Goal: Task Accomplishment & Management: Manage account settings

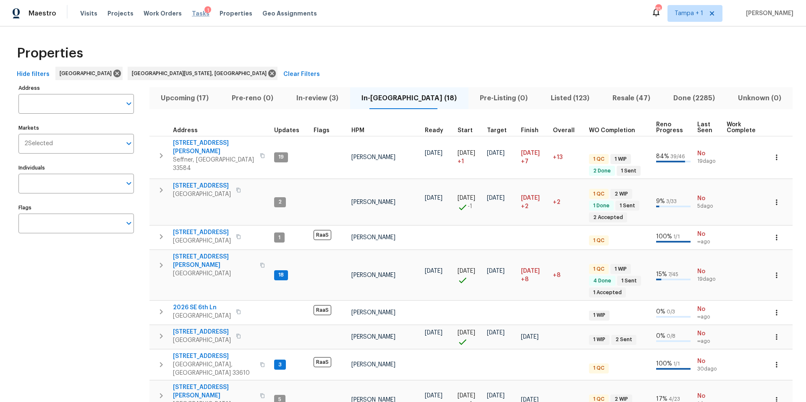
click at [194, 15] on span "Tasks" at bounding box center [201, 13] width 18 height 6
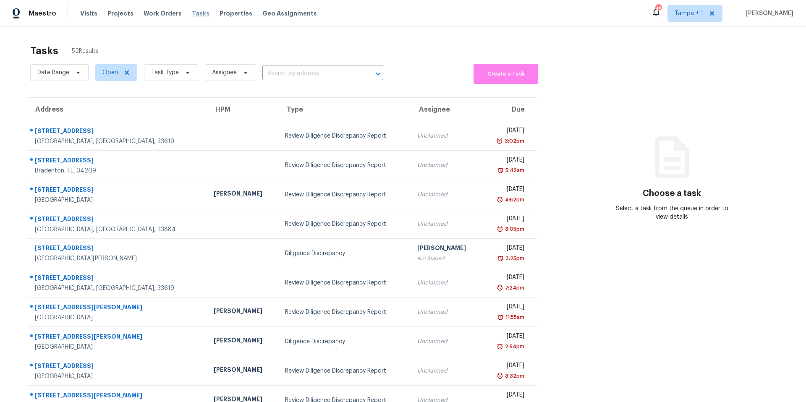
click at [192, 14] on span "Tasks" at bounding box center [201, 13] width 18 height 6
click at [179, 70] on span "Task Type" at bounding box center [171, 72] width 54 height 17
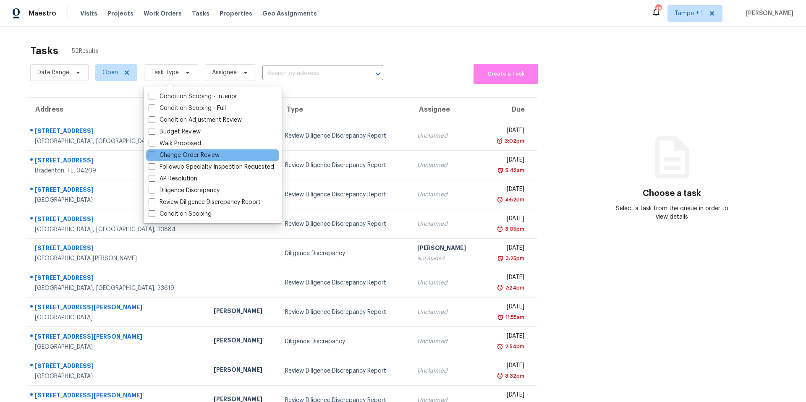
click at [183, 157] on label "Change Order Review" at bounding box center [184, 155] width 71 height 8
click at [154, 157] on input "Change Order Review" at bounding box center [151, 153] width 5 height 5
checkbox input "true"
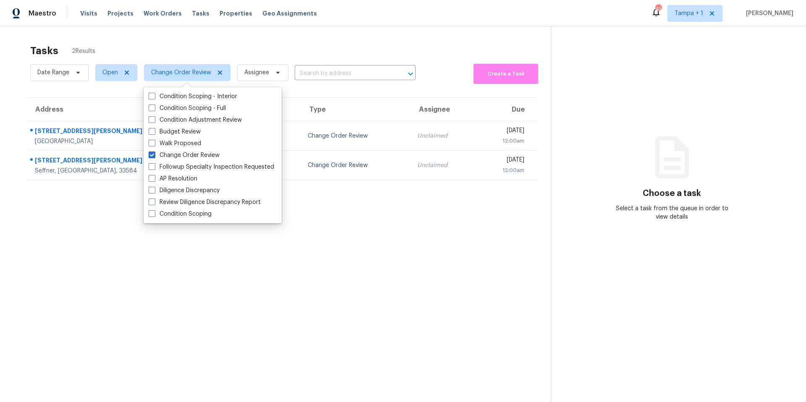
click at [242, 52] on div "Tasks 2 Results" at bounding box center [290, 51] width 520 height 22
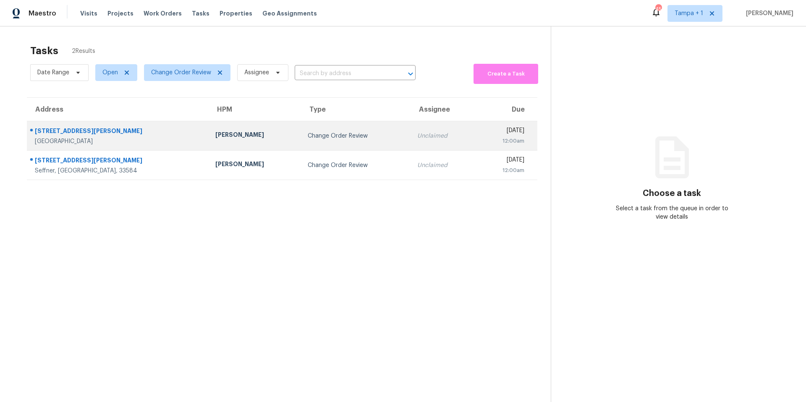
click at [209, 141] on td "[PERSON_NAME]" at bounding box center [255, 135] width 92 height 29
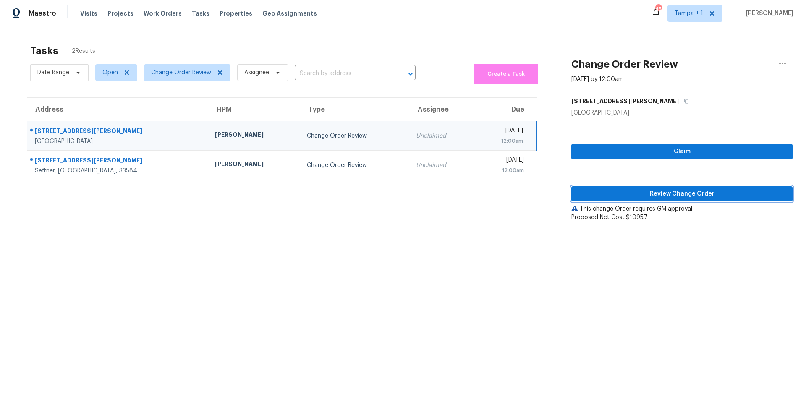
click at [649, 194] on span "Review Change Order" at bounding box center [682, 194] width 208 height 10
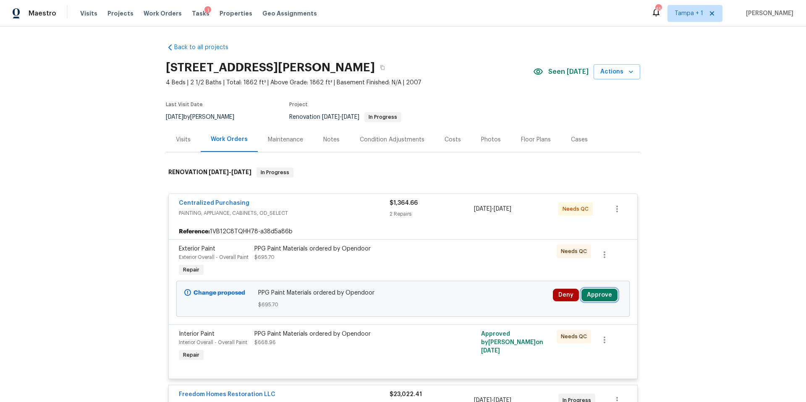
click at [606, 293] on button "Approve" at bounding box center [599, 295] width 36 height 13
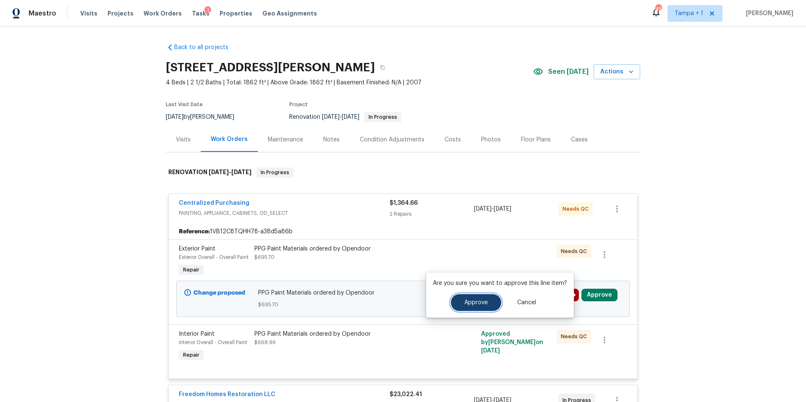
click at [465, 306] on button "Approve" at bounding box center [476, 302] width 50 height 17
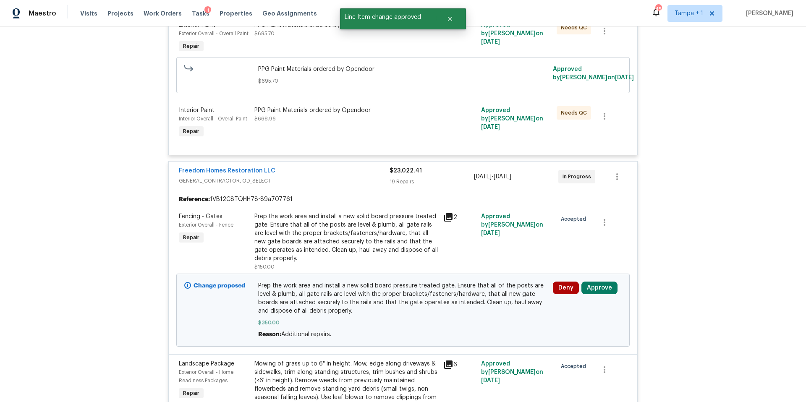
scroll to position [230, 0]
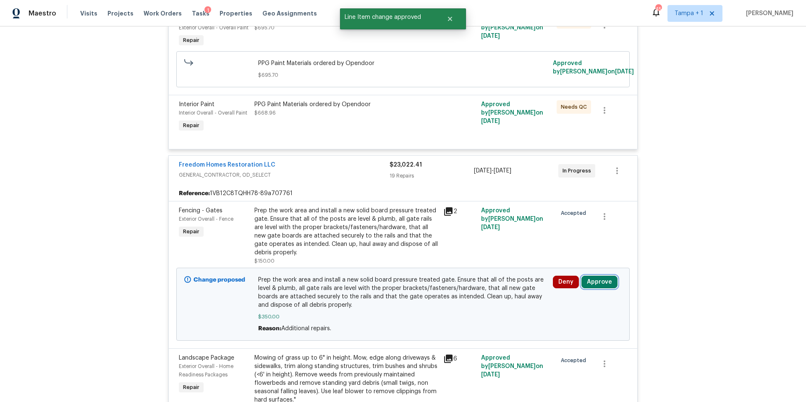
click at [601, 285] on button "Approve" at bounding box center [599, 282] width 36 height 13
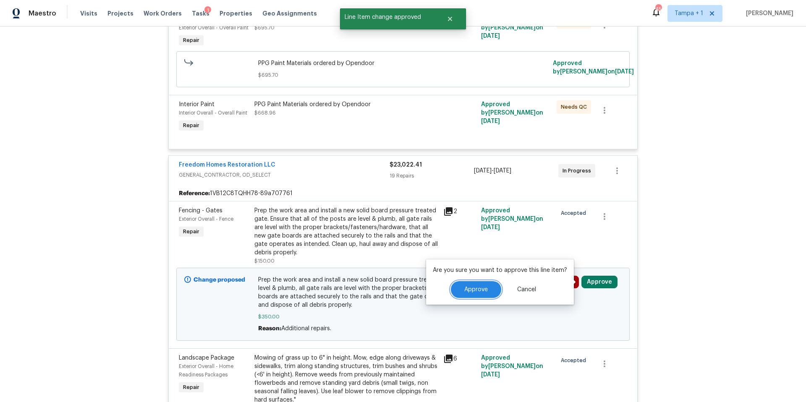
click at [476, 290] on span "Approve" at bounding box center [476, 290] width 24 height 6
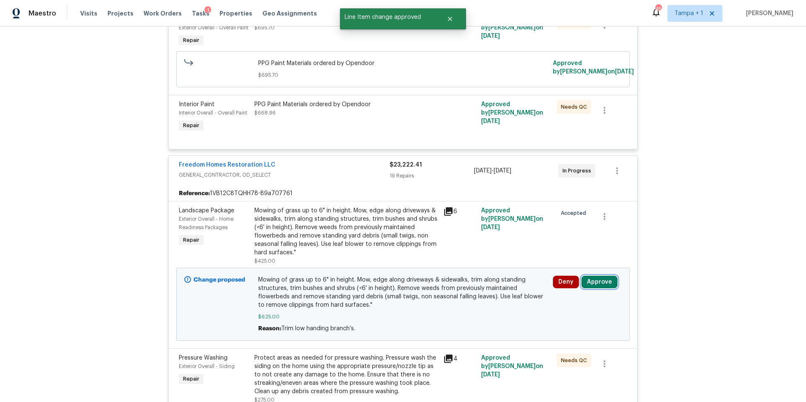
click at [610, 287] on button "Approve" at bounding box center [599, 282] width 36 height 13
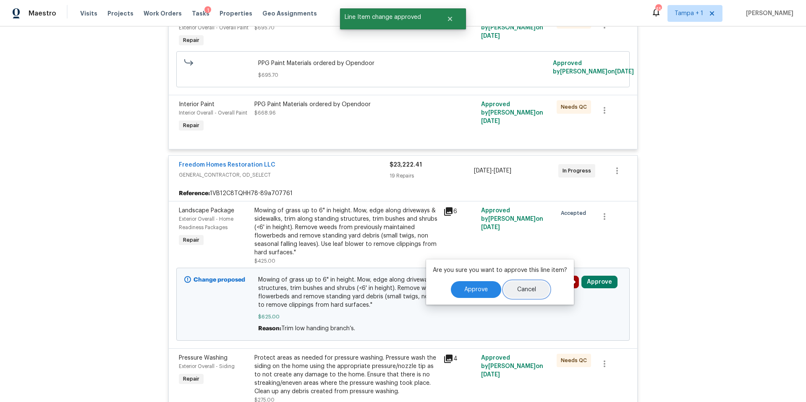
click at [509, 289] on button "Cancel" at bounding box center [527, 289] width 46 height 17
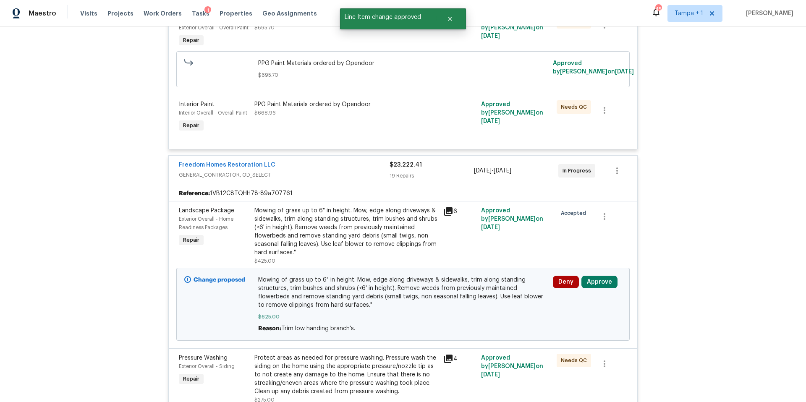
click at [607, 292] on div "Deny Approve" at bounding box center [587, 304] width 74 height 62
click at [603, 281] on button "Approve" at bounding box center [599, 282] width 36 height 13
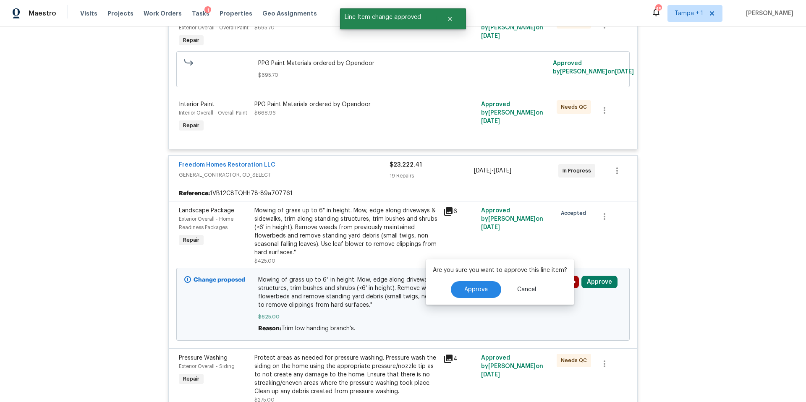
click at [442, 278] on div "Are you sure you want to approve this line item? Approve Cancel" at bounding box center [500, 281] width 148 height 45
click at [452, 295] on button "Approve" at bounding box center [476, 289] width 50 height 17
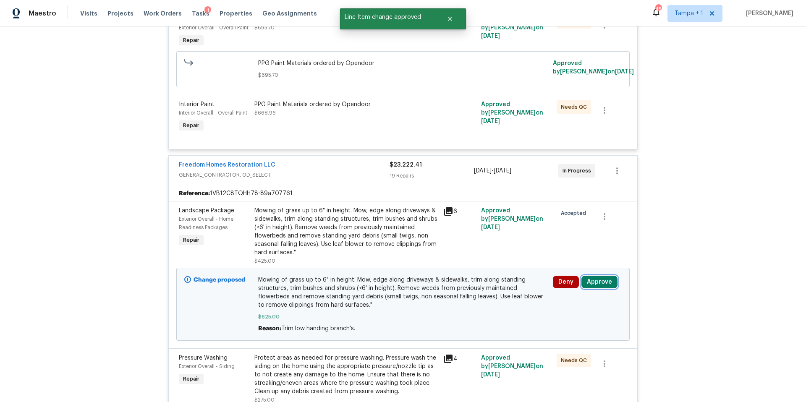
click at [604, 279] on button "Approve" at bounding box center [599, 282] width 36 height 13
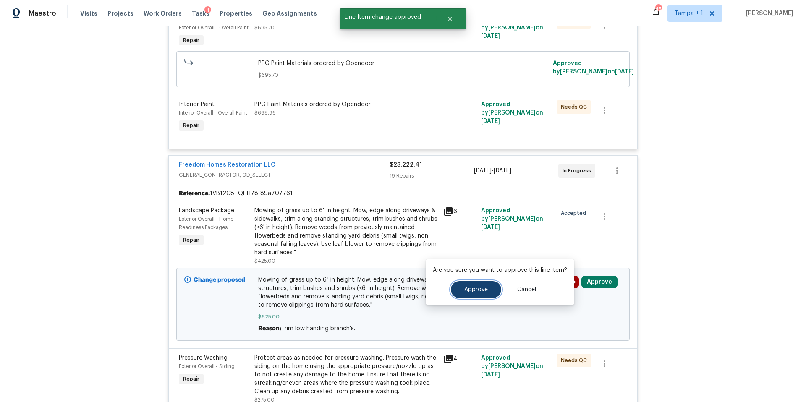
click at [466, 291] on span "Approve" at bounding box center [476, 290] width 24 height 6
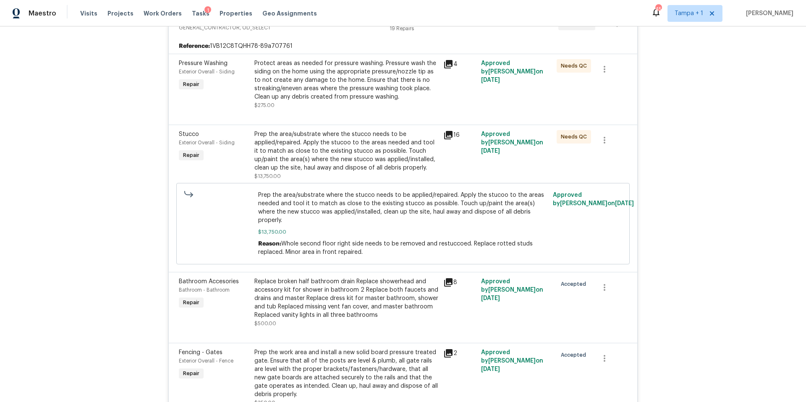
scroll to position [0, 0]
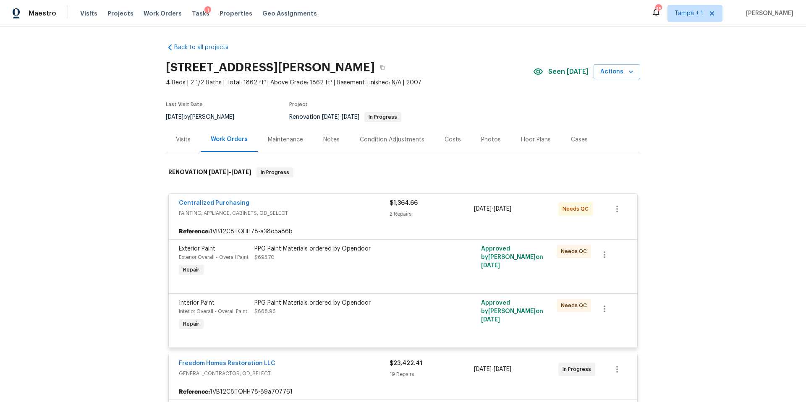
click at [450, 144] on div "Costs" at bounding box center [452, 139] width 37 height 25
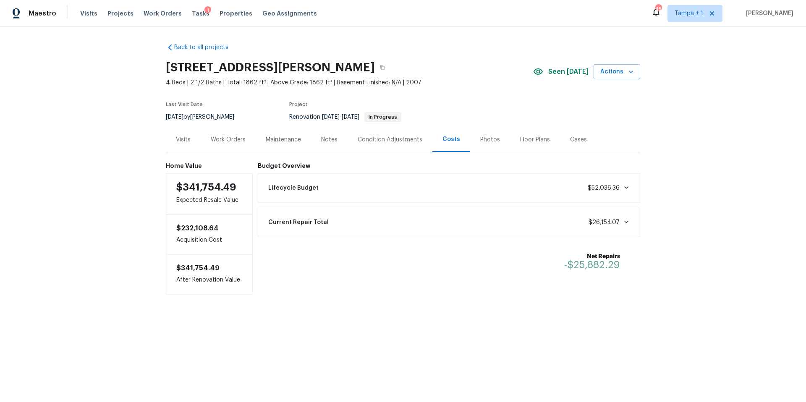
click at [204, 11] on div "1" at bounding box center [207, 10] width 7 height 8
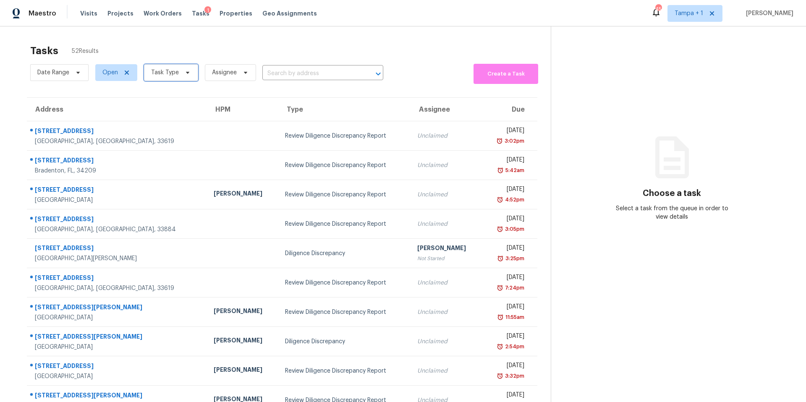
click at [163, 79] on span "Task Type" at bounding box center [171, 72] width 54 height 17
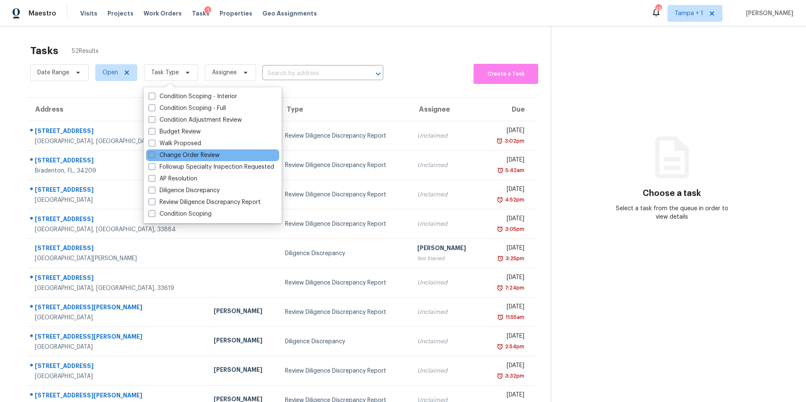
click at [185, 155] on label "Change Order Review" at bounding box center [184, 155] width 71 height 8
click at [154, 155] on input "Change Order Review" at bounding box center [151, 153] width 5 height 5
checkbox input "true"
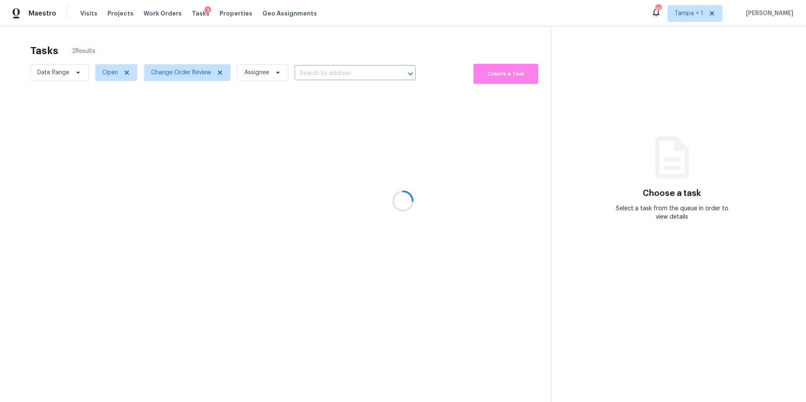
click at [365, 37] on div at bounding box center [403, 201] width 806 height 402
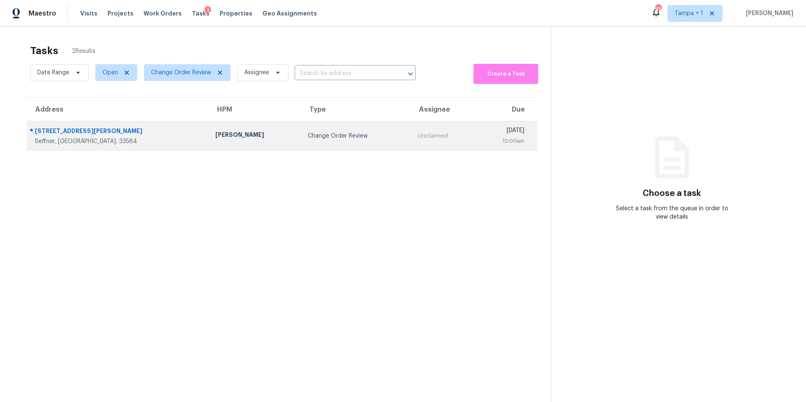
click at [209, 143] on td "[PERSON_NAME]" at bounding box center [255, 135] width 92 height 29
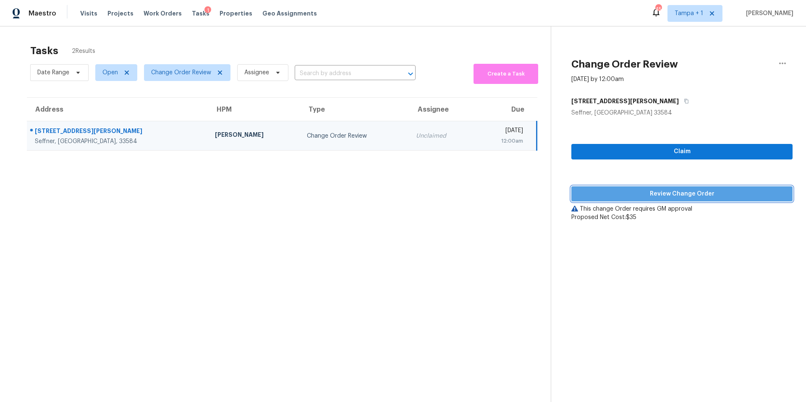
click at [584, 194] on span "Review Change Order" at bounding box center [682, 194] width 208 height 10
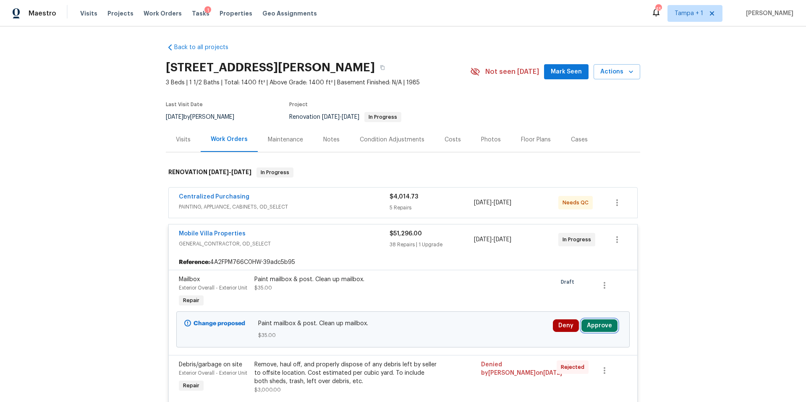
click at [603, 332] on button "Approve" at bounding box center [599, 325] width 36 height 13
click at [574, 297] on span "Approve" at bounding box center [572, 298] width 24 height 6
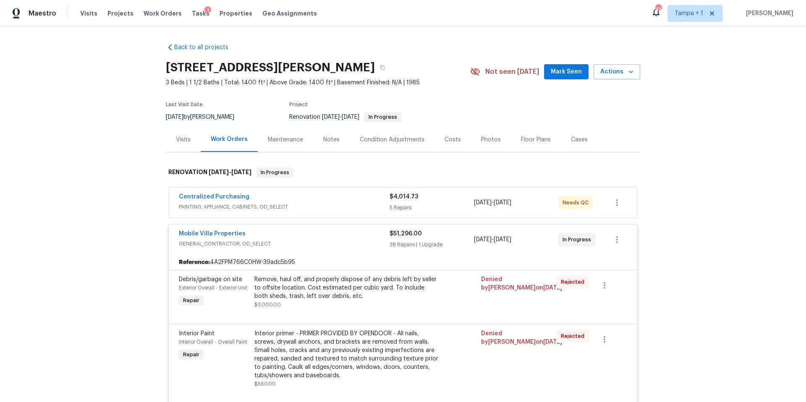
click at [441, 147] on div "Costs" at bounding box center [452, 139] width 37 height 25
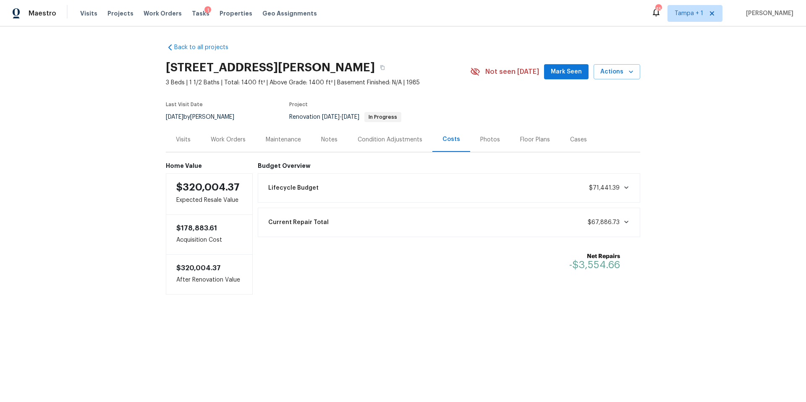
click at [227, 144] on div "Work Orders" at bounding box center [228, 139] width 55 height 25
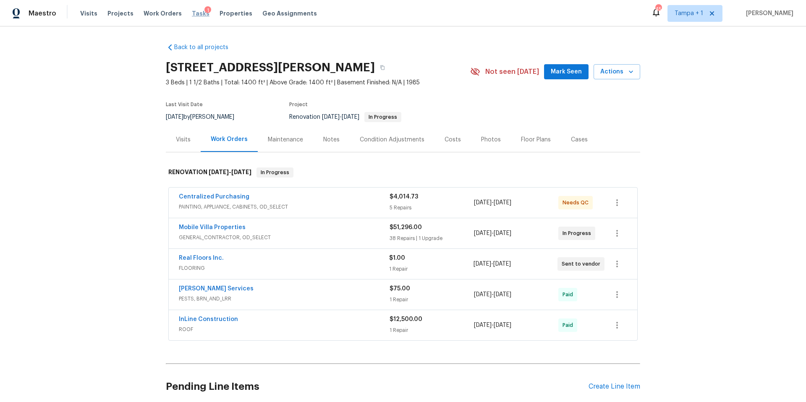
click at [192, 13] on span "Tasks" at bounding box center [201, 13] width 18 height 6
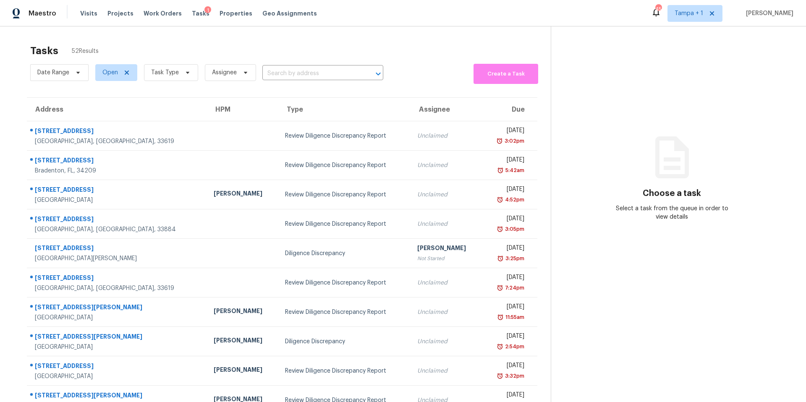
click at [180, 63] on span "Task Type" at bounding box center [167, 73] width 61 height 22
click at [172, 70] on span "Task Type" at bounding box center [165, 72] width 28 height 8
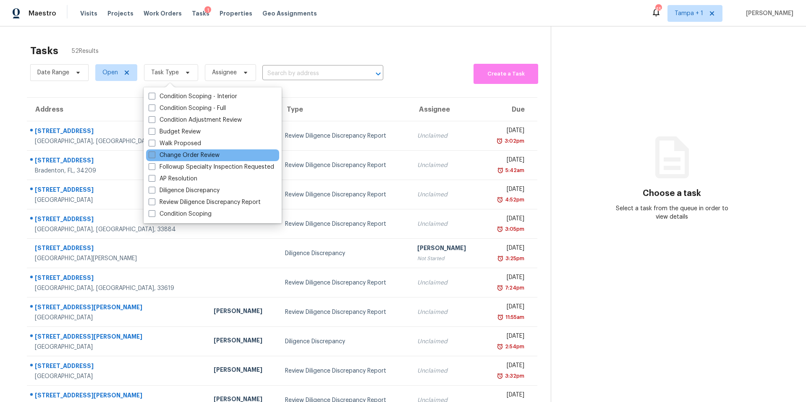
click at [173, 153] on label "Change Order Review" at bounding box center [184, 155] width 71 height 8
click at [154, 153] on input "Change Order Review" at bounding box center [151, 153] width 5 height 5
checkbox input "true"
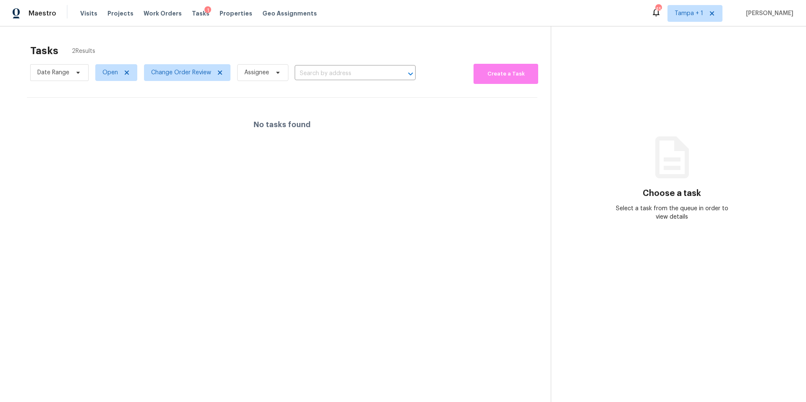
click at [326, 37] on div "Tasks 2 Results Date Range Open Change Order Review Assignee ​ Create a Task No…" at bounding box center [403, 227] width 806 height 402
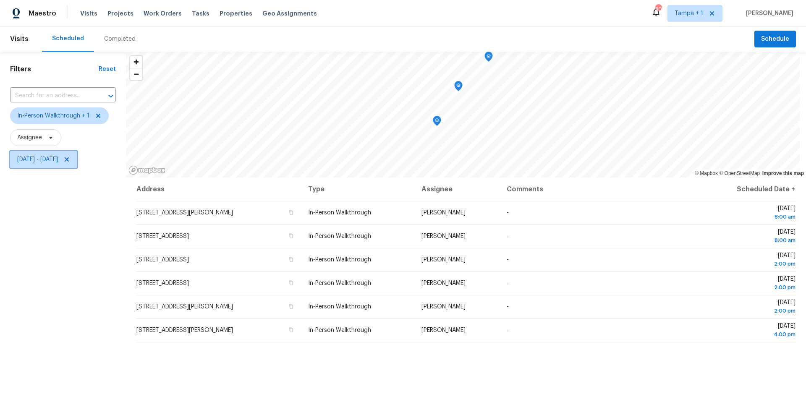
click at [58, 157] on span "Wed, Sep 10 - Wed, Sep 10" at bounding box center [37, 159] width 41 height 8
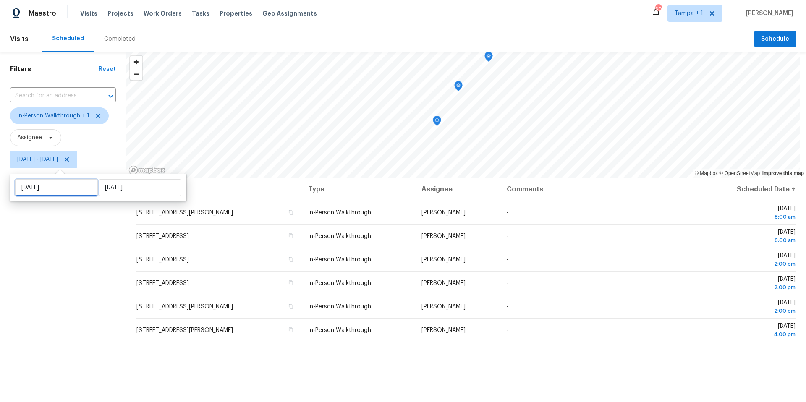
click at [76, 190] on input "Wed, Sep 10" at bounding box center [56, 187] width 83 height 17
select select "8"
select select "2025"
select select "9"
select select "2025"
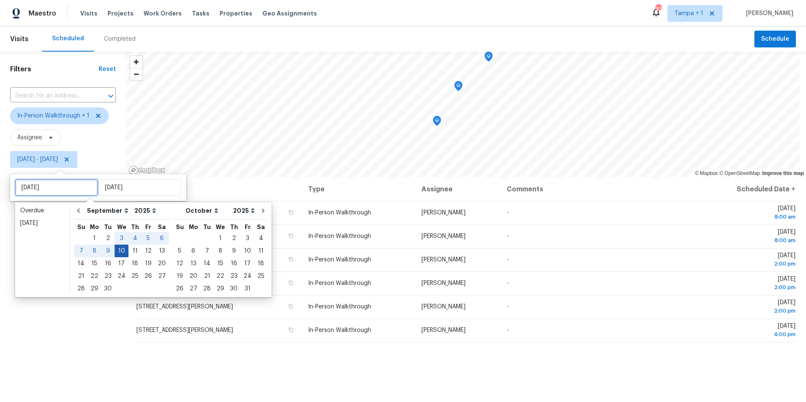
type input "Wed, Sep 03"
click at [128, 248] on div "11" at bounding box center [134, 251] width 13 height 12
type input "Thu, Sep 11"
type input "Wed, Sep 10"
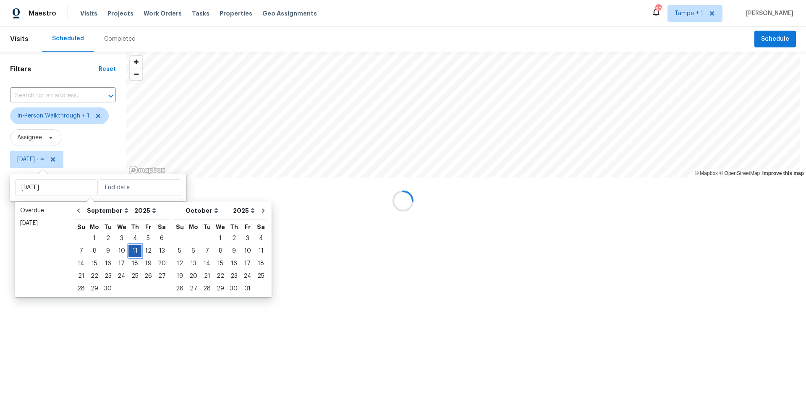
click at [128, 248] on div "11" at bounding box center [134, 251] width 13 height 12
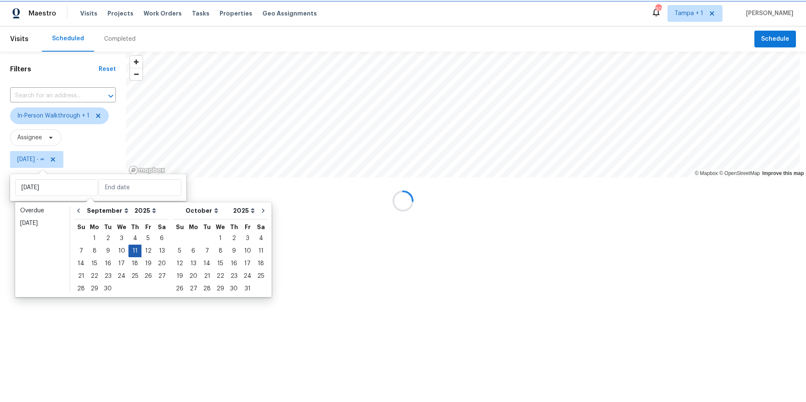
type input "Thu, Sep 11"
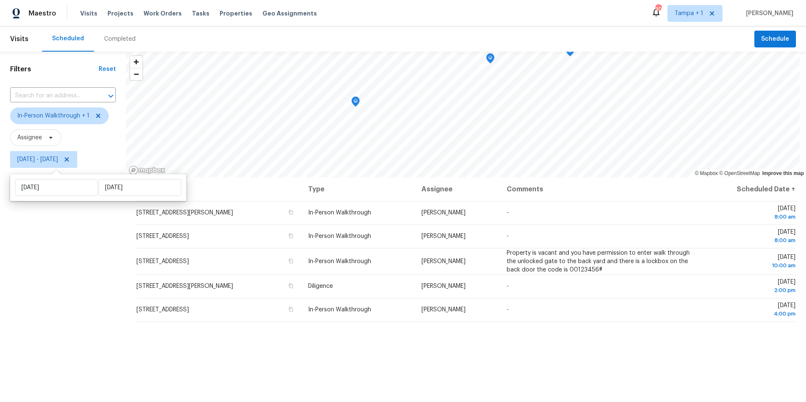
click at [74, 257] on div "Filters Reset ​ In-Person Walkthrough + 1 Assignee Thu, Sep 11 - Thu, Sep 11" at bounding box center [63, 275] width 126 height 447
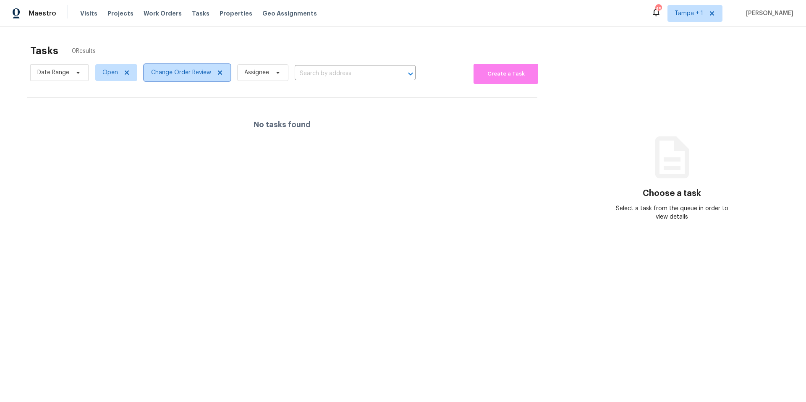
click at [176, 77] on span "Change Order Review" at bounding box center [187, 72] width 86 height 17
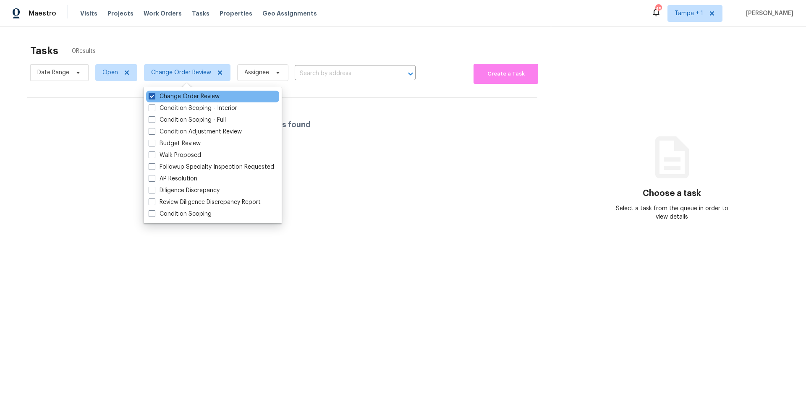
click at [174, 97] on label "Change Order Review" at bounding box center [184, 96] width 71 height 8
click at [154, 97] on input "Change Order Review" at bounding box center [151, 94] width 5 height 5
checkbox input "false"
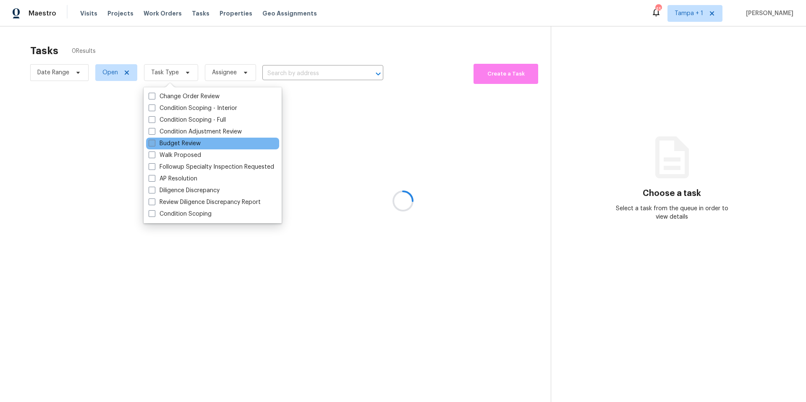
click at [178, 145] on label "Budget Review" at bounding box center [175, 143] width 52 height 8
click at [154, 145] on input "Budget Review" at bounding box center [151, 141] width 5 height 5
checkbox input "true"
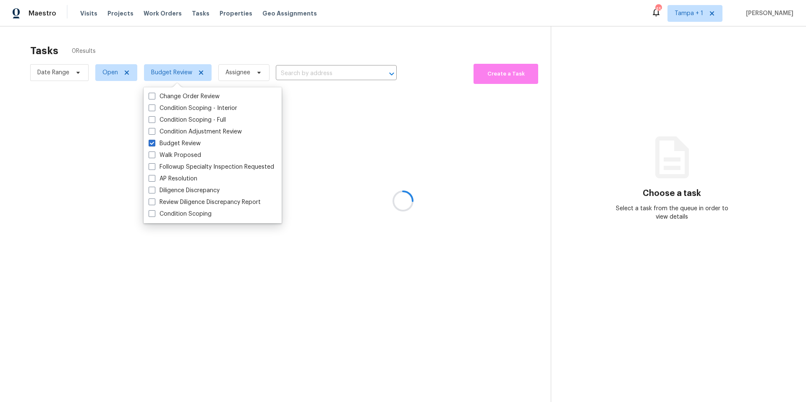
click at [344, 44] on div at bounding box center [403, 201] width 806 height 402
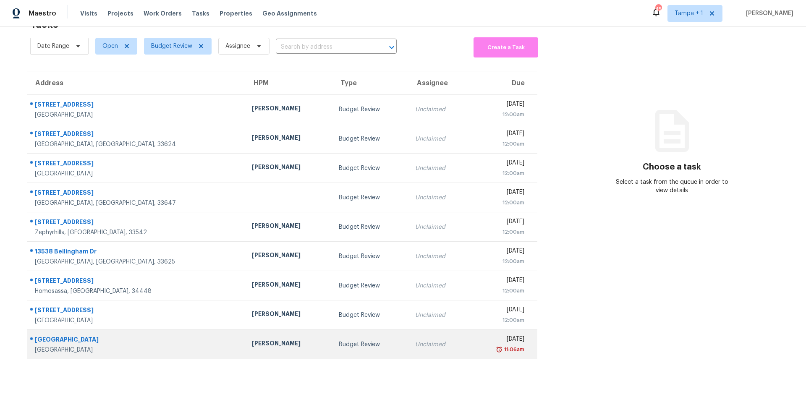
scroll to position [31, 0]
click at [245, 338] on td "[PERSON_NAME]" at bounding box center [288, 344] width 87 height 29
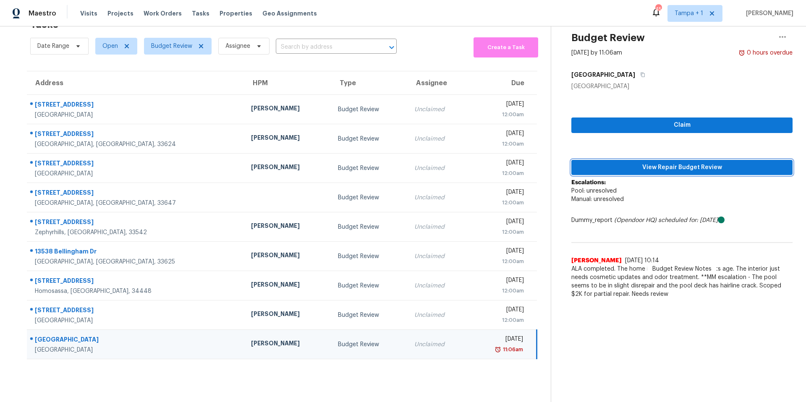
click at [658, 162] on span "View Repair Budget Review" at bounding box center [682, 167] width 208 height 10
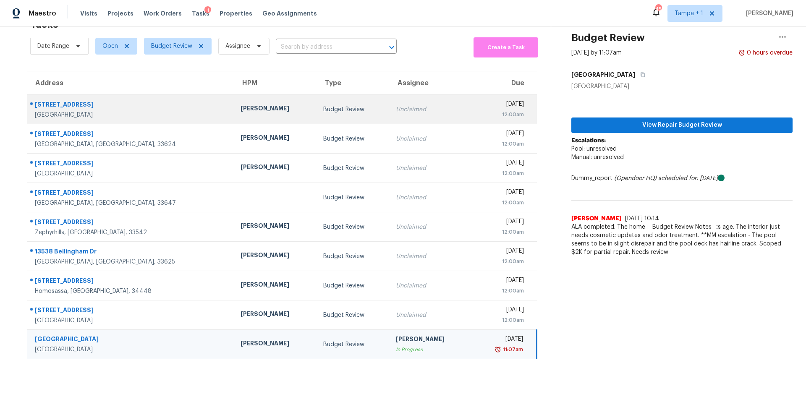
click at [246, 102] on td "[PERSON_NAME]" at bounding box center [275, 109] width 83 height 29
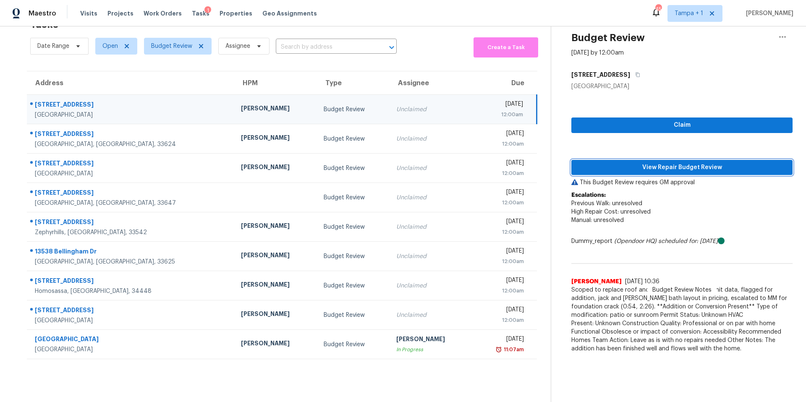
click at [612, 167] on span "View Repair Budget Review" at bounding box center [682, 167] width 208 height 10
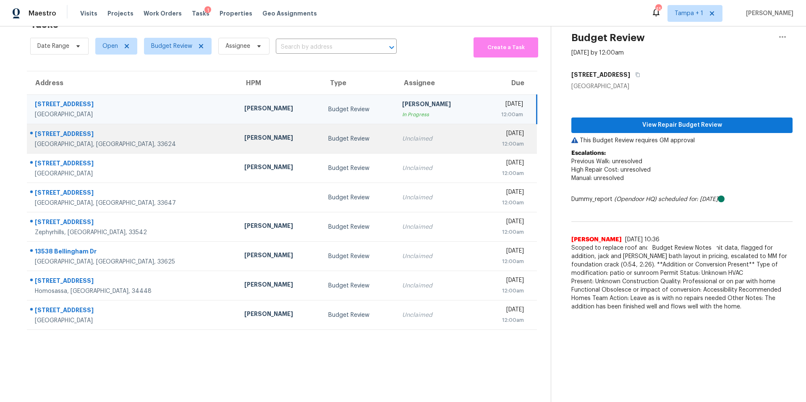
click at [244, 133] on div "[PERSON_NAME]" at bounding box center [279, 138] width 71 height 10
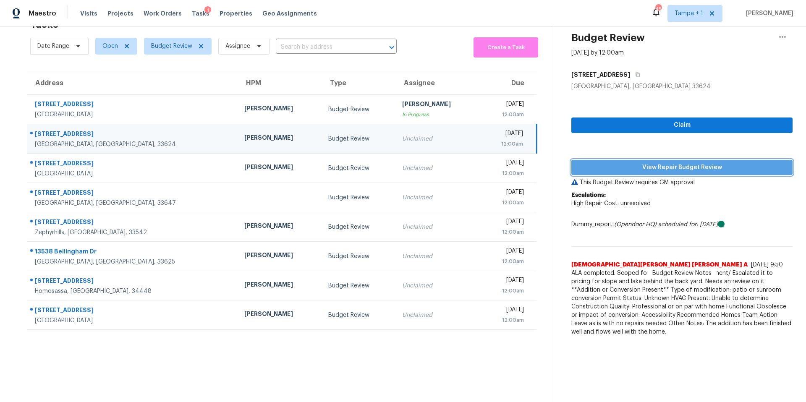
drag, startPoint x: 640, startPoint y: 161, endPoint x: 639, endPoint y: 167, distance: 5.9
click at [640, 162] on span "View Repair Budget Review" at bounding box center [682, 167] width 208 height 10
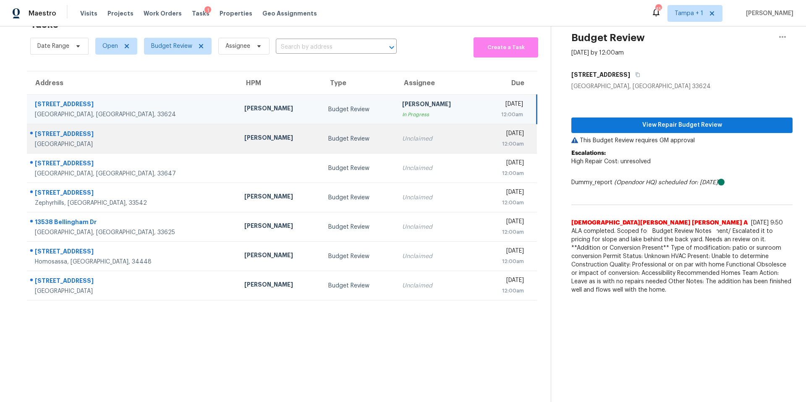
click at [328, 135] on div "Budget Review" at bounding box center [358, 139] width 60 height 8
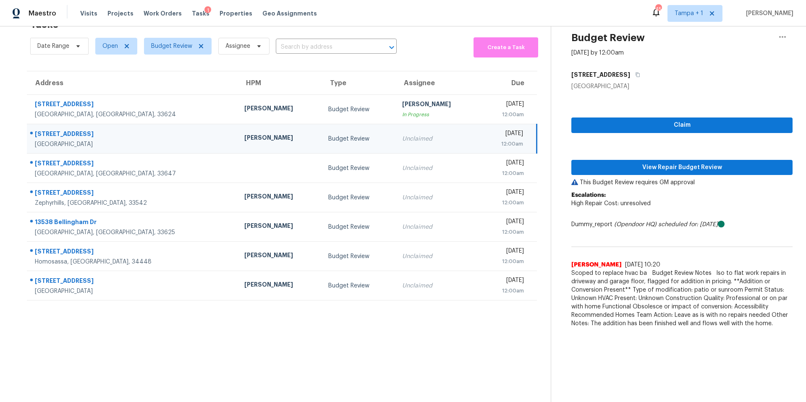
click at [611, 149] on div "Claim View Repair Budget Review This Budget Review requires GM approval Escalat…" at bounding box center [681, 211] width 221 height 241
click at [629, 162] on span "View Repair Budget Review" at bounding box center [682, 167] width 208 height 10
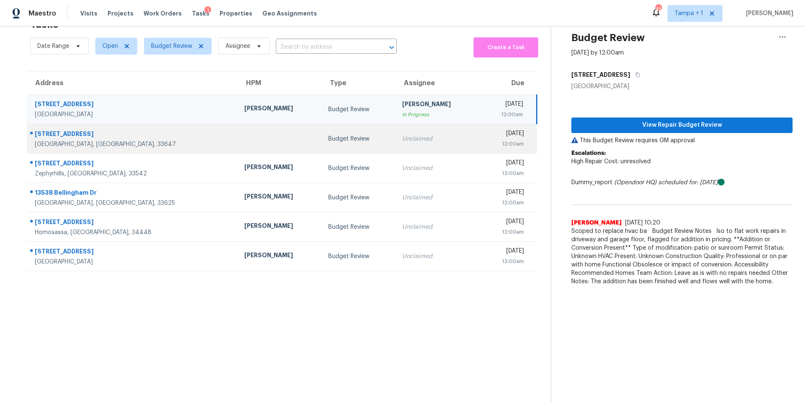
click at [321, 140] on td "Budget Review" at bounding box center [358, 138] width 74 height 29
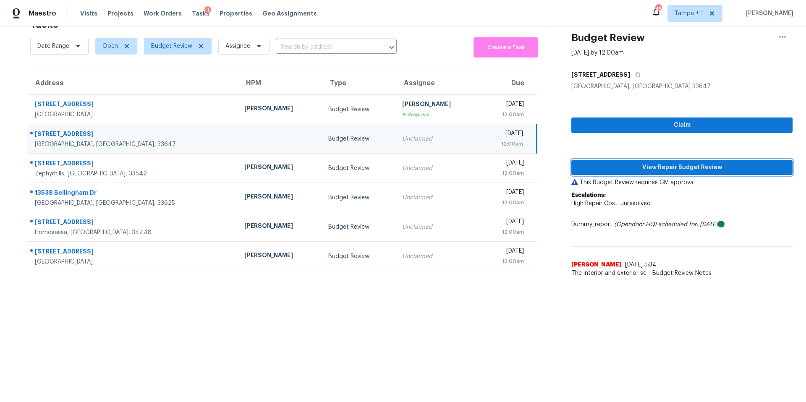
click at [680, 163] on span "View Repair Budget Review" at bounding box center [682, 167] width 208 height 10
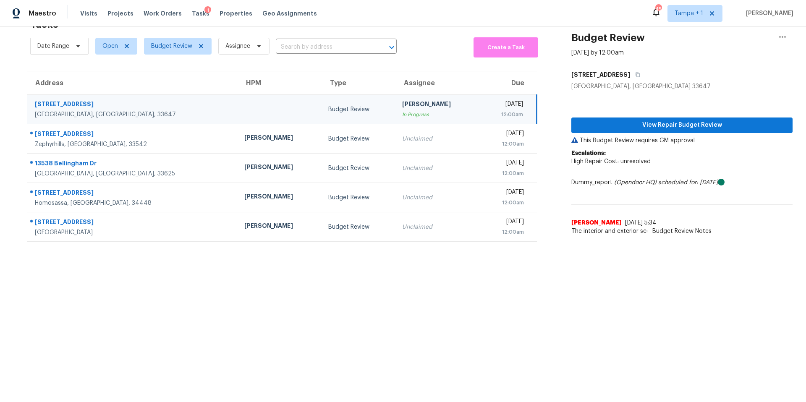
click at [328, 105] on div "Budget Review" at bounding box center [358, 109] width 60 height 8
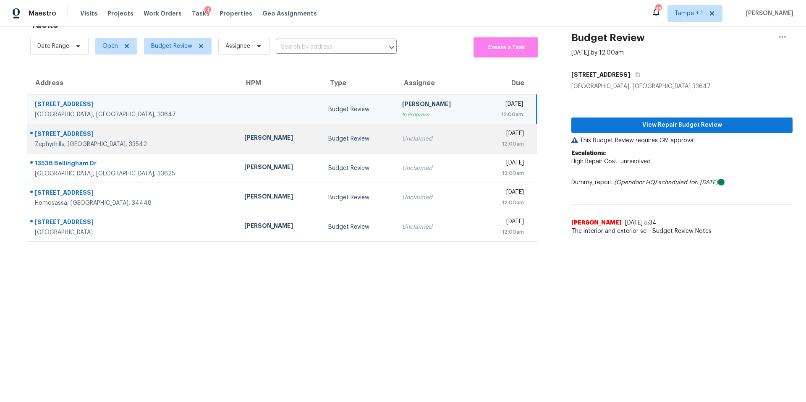
click at [328, 135] on div "Budget Review" at bounding box center [358, 139] width 60 height 8
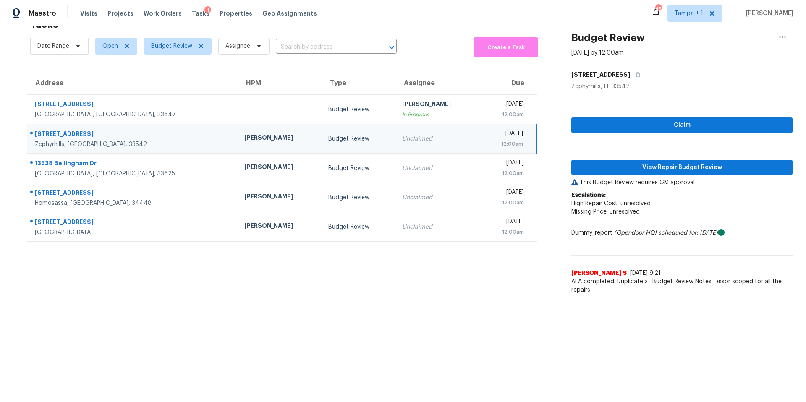
click at [674, 172] on div "Claim View Repair Budget Review This Budget Review requires GM approval Escalat…" at bounding box center [681, 195] width 221 height 208
click at [674, 164] on span "View Repair Budget Review" at bounding box center [682, 167] width 208 height 10
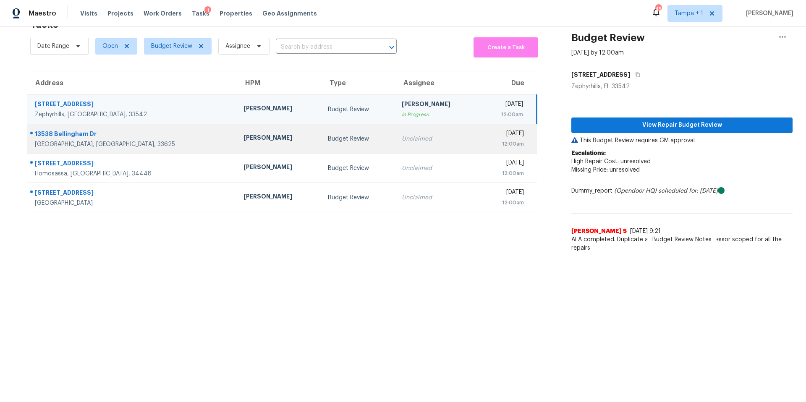
click at [248, 132] on td "[PERSON_NAME]" at bounding box center [279, 138] width 84 height 29
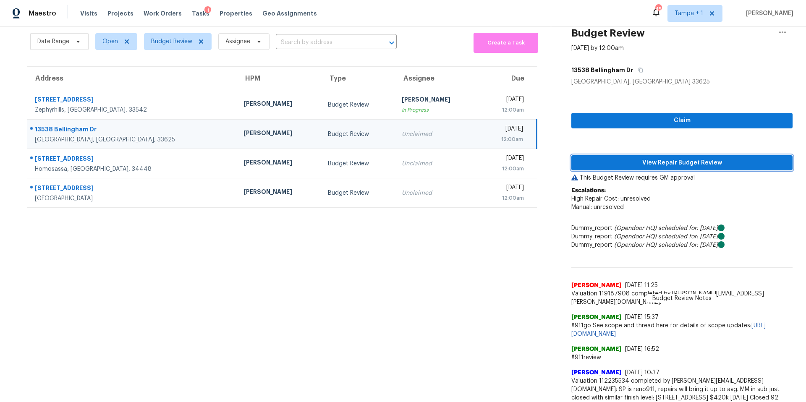
click at [655, 158] on span "View Repair Budget Review" at bounding box center [682, 163] width 208 height 10
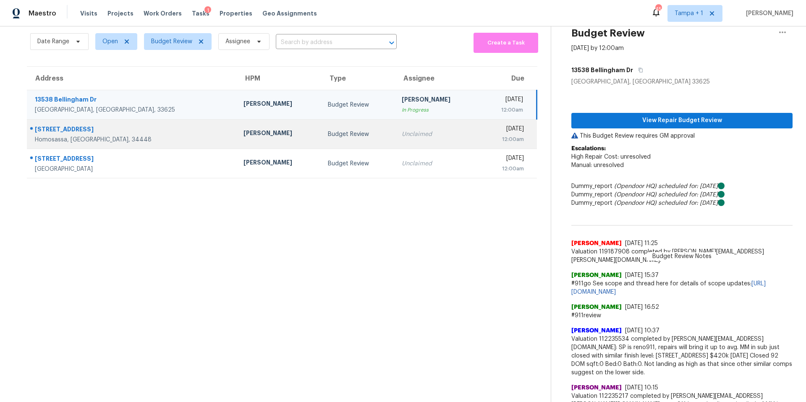
click at [243, 138] on div "[PERSON_NAME]" at bounding box center [278, 134] width 71 height 10
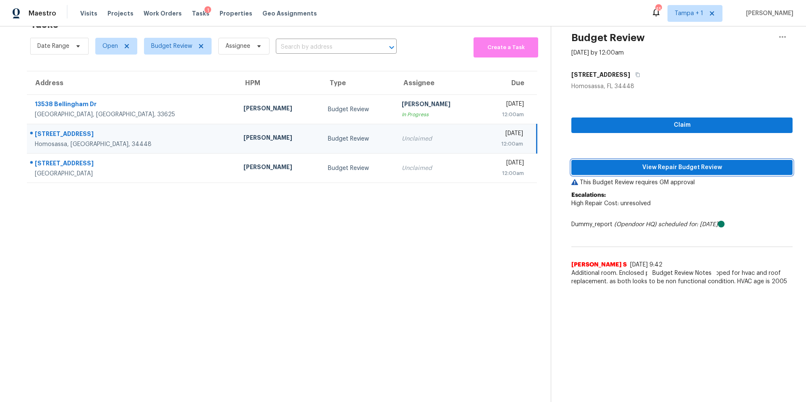
click at [699, 165] on span "View Repair Budget Review" at bounding box center [682, 167] width 208 height 10
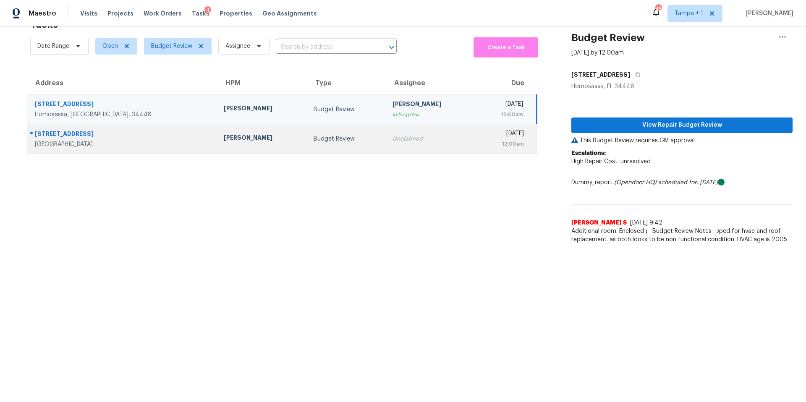
click at [313, 135] on div "Budget Review" at bounding box center [345, 139] width 65 height 8
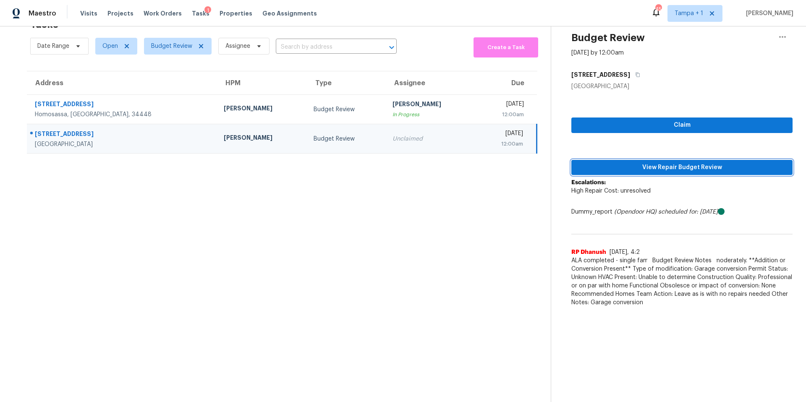
click at [682, 162] on span "View Repair Budget Review" at bounding box center [682, 167] width 208 height 10
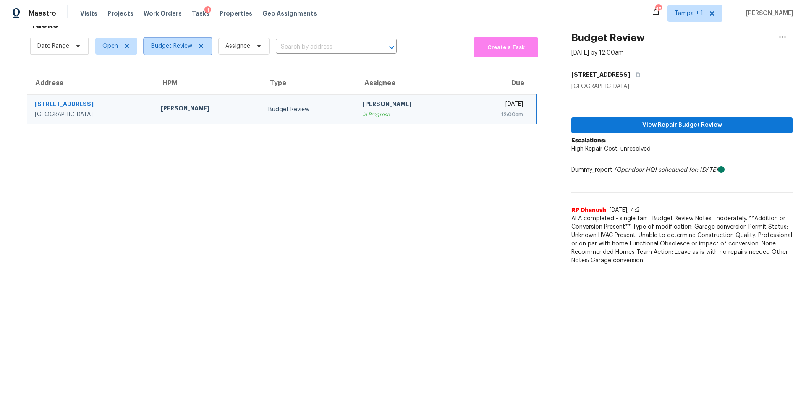
click at [180, 42] on span "Budget Review" at bounding box center [171, 46] width 41 height 8
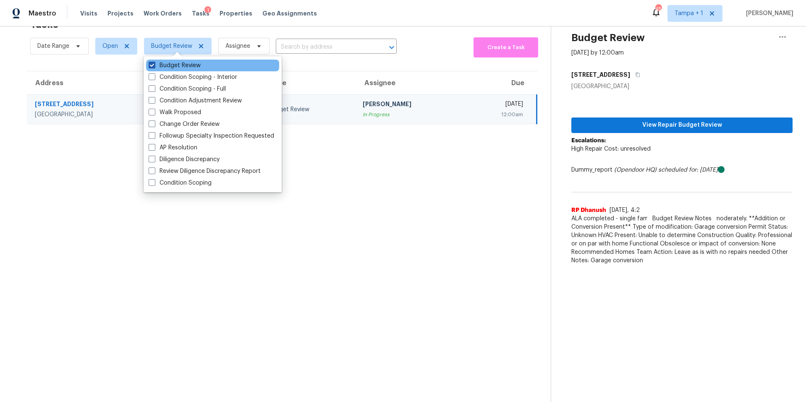
click at [162, 66] on label "Budget Review" at bounding box center [175, 65] width 52 height 8
click at [154, 66] on input "Budget Review" at bounding box center [151, 63] width 5 height 5
checkbox input "false"
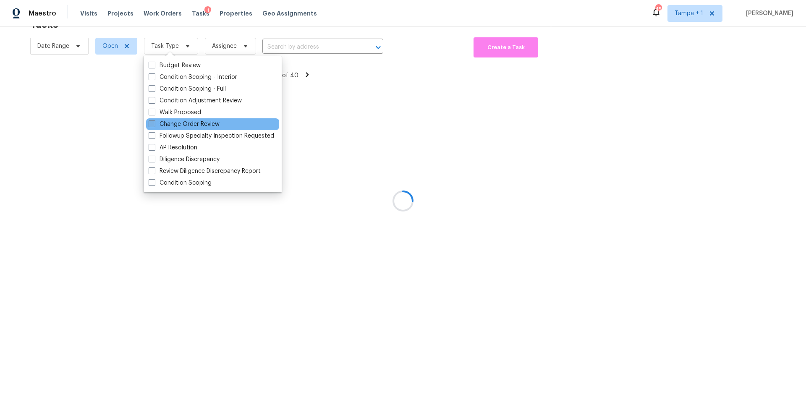
click at [170, 125] on label "Change Order Review" at bounding box center [184, 124] width 71 height 8
click at [154, 125] on input "Change Order Review" at bounding box center [151, 122] width 5 height 5
checkbox input "true"
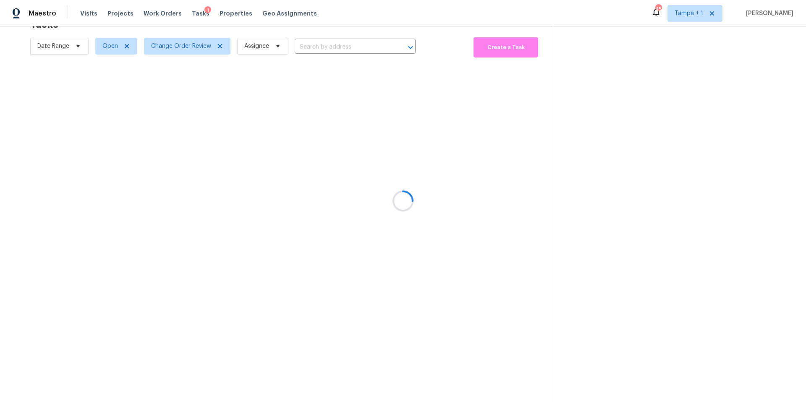
click at [138, 154] on div at bounding box center [403, 201] width 806 height 402
click at [170, 42] on span "Change Order Review" at bounding box center [181, 46] width 60 height 8
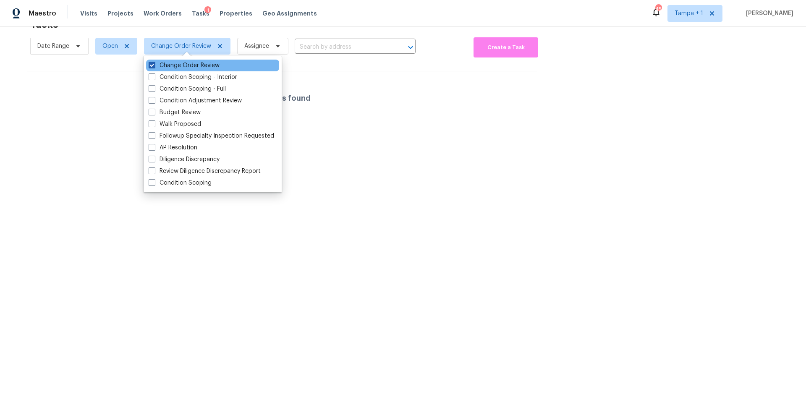
click at [159, 68] on label "Change Order Review" at bounding box center [184, 65] width 71 height 8
click at [154, 67] on input "Change Order Review" at bounding box center [151, 63] width 5 height 5
checkbox input "false"
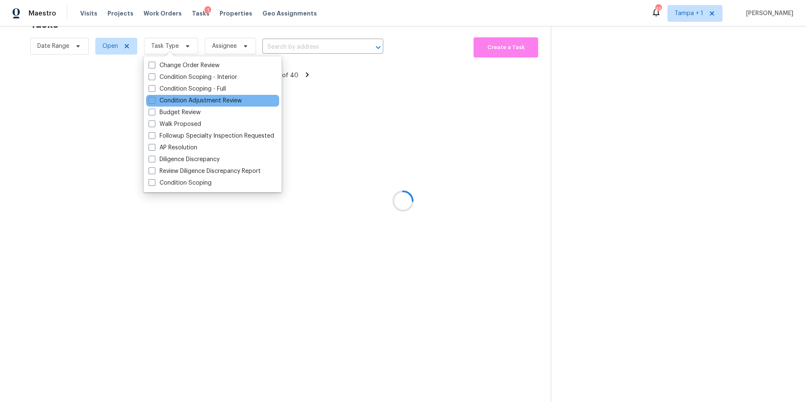
click at [159, 105] on div "Condition Adjustment Review" at bounding box center [212, 101] width 133 height 12
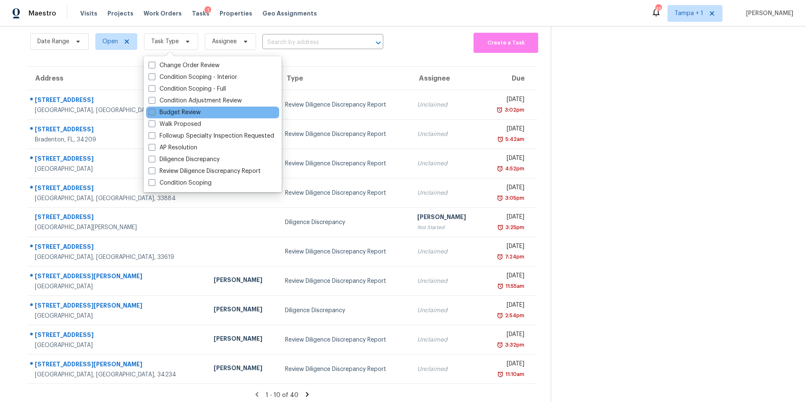
click at [159, 113] on label "Budget Review" at bounding box center [175, 112] width 52 height 8
click at [154, 113] on input "Budget Review" at bounding box center [151, 110] width 5 height 5
checkbox input "true"
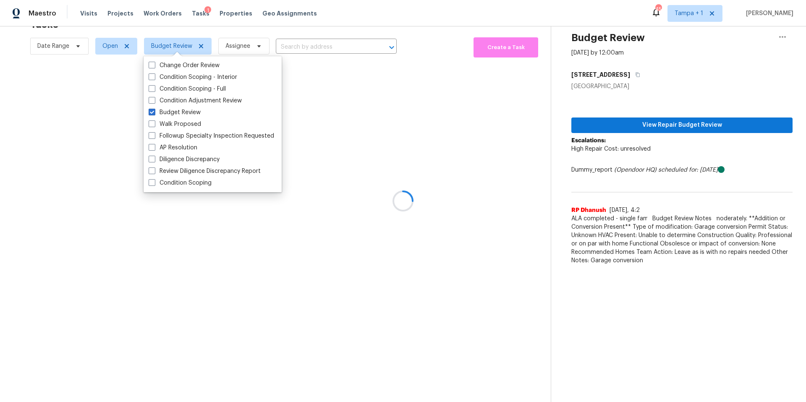
click at [90, 224] on div at bounding box center [403, 201] width 806 height 402
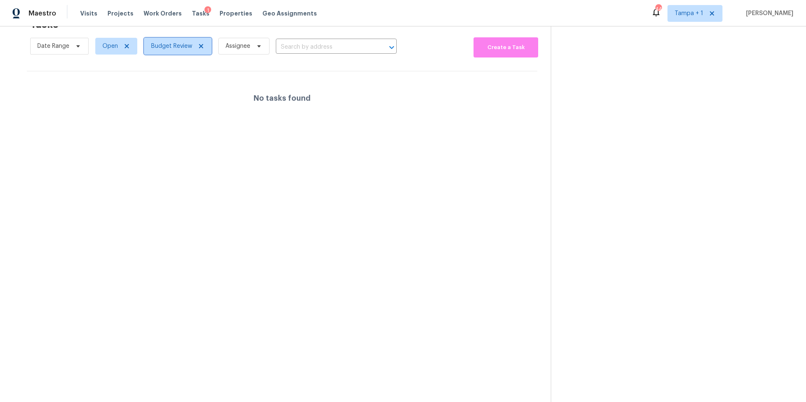
click at [169, 49] on span "Budget Review" at bounding box center [178, 46] width 68 height 17
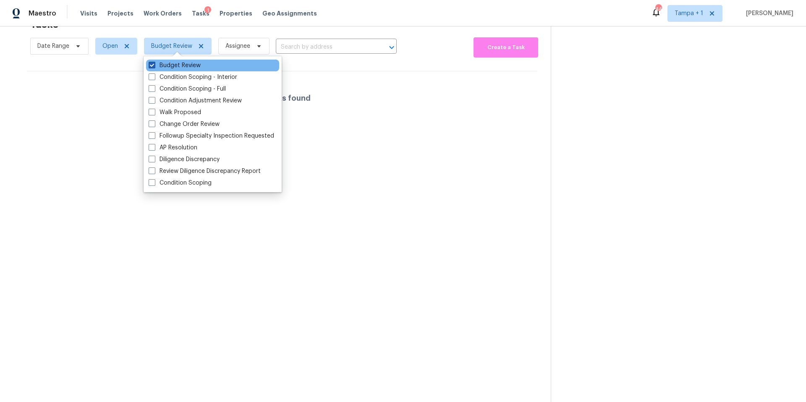
click at [170, 66] on label "Budget Review" at bounding box center [175, 65] width 52 height 8
click at [154, 66] on input "Budget Review" at bounding box center [151, 63] width 5 height 5
checkbox input "false"
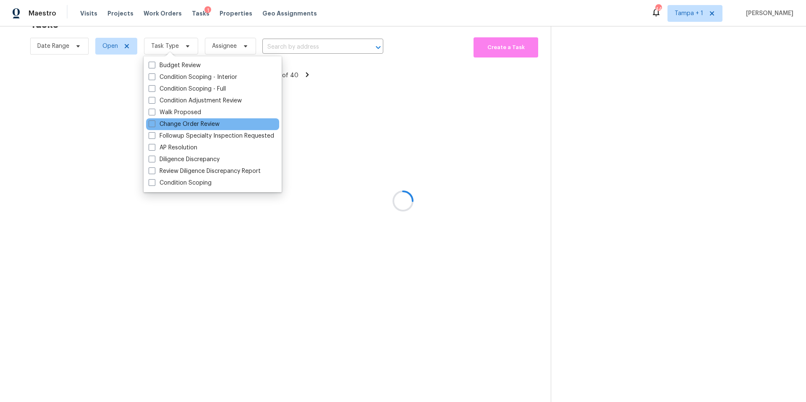
click at [173, 129] on div "Change Order Review" at bounding box center [212, 124] width 133 height 12
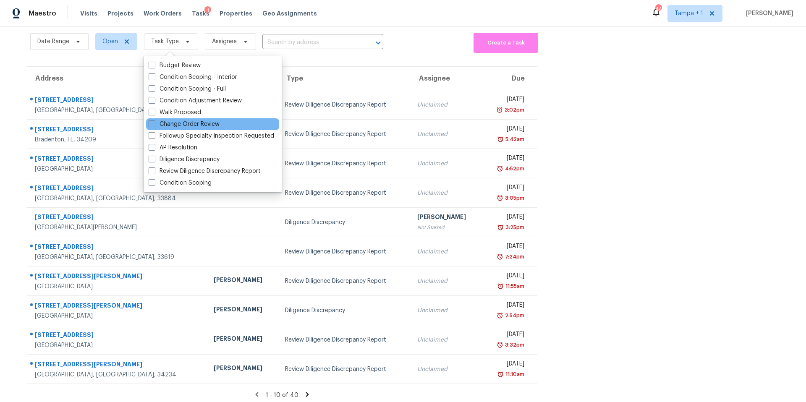
click at [173, 129] on div "Change Order Review" at bounding box center [212, 124] width 133 height 12
click at [171, 127] on label "Change Order Review" at bounding box center [184, 124] width 71 height 8
click at [154, 125] on input "Change Order Review" at bounding box center [151, 122] width 5 height 5
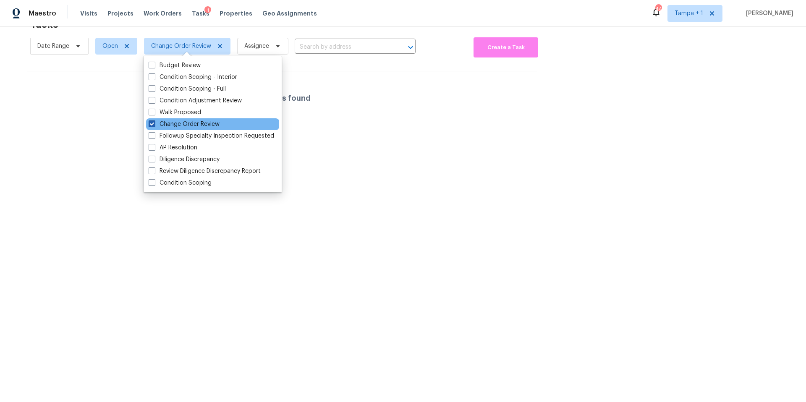
click at [171, 127] on label "Change Order Review" at bounding box center [184, 124] width 71 height 8
click at [154, 125] on input "Change Order Review" at bounding box center [151, 122] width 5 height 5
checkbox input "false"
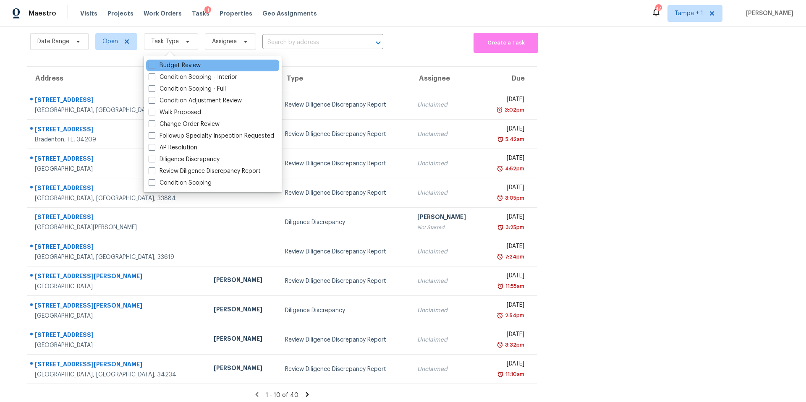
click at [176, 70] on div "Budget Review" at bounding box center [212, 66] width 133 height 12
click at [175, 68] on label "Budget Review" at bounding box center [175, 65] width 52 height 8
click at [154, 67] on input "Budget Review" at bounding box center [151, 63] width 5 height 5
checkbox input "true"
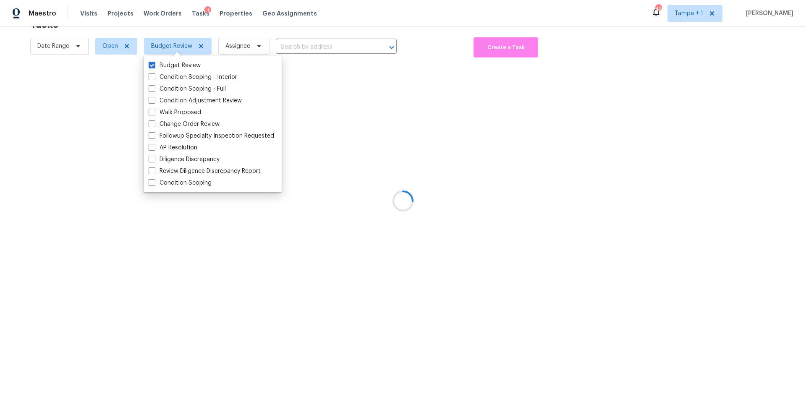
click at [372, 177] on div at bounding box center [403, 201] width 806 height 402
